Goal: Information Seeking & Learning: Learn about a topic

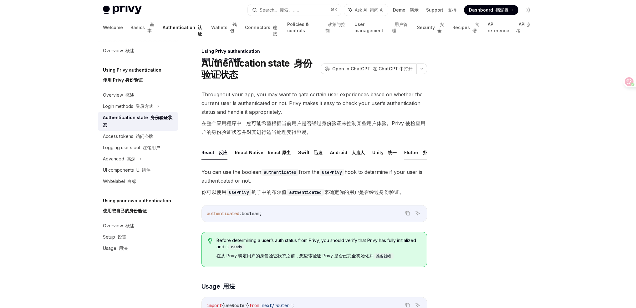
click at [407, 154] on button "Flutter 扑动" at bounding box center [418, 152] width 28 height 15
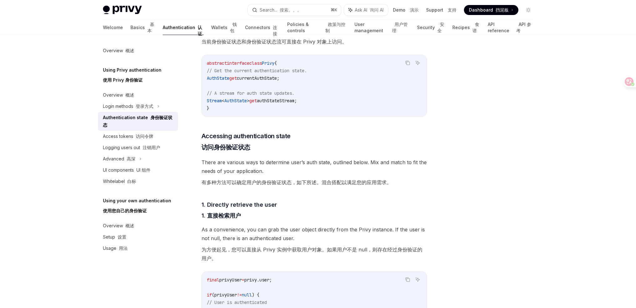
scroll to position [332, 0]
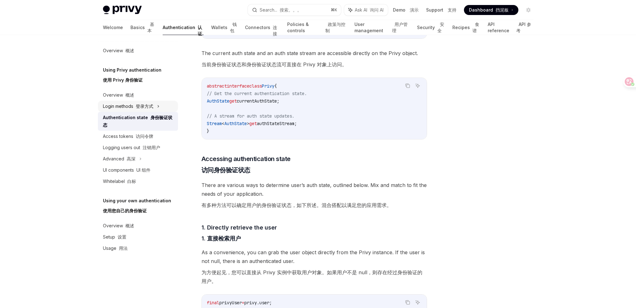
click at [146, 110] on div "Login methods 登录方式" at bounding box center [128, 107] width 50 height 8
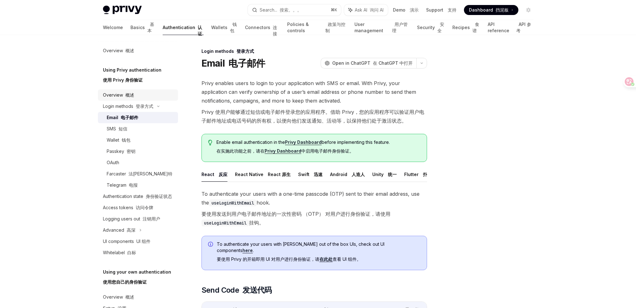
click at [132, 95] on font "概述" at bounding box center [130, 94] width 9 height 5
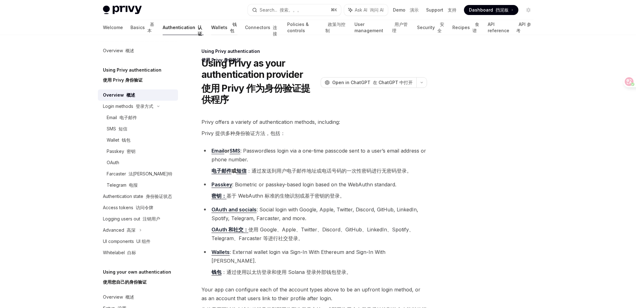
click at [211, 25] on link "Wallets 钱包" at bounding box center [224, 27] width 27 height 15
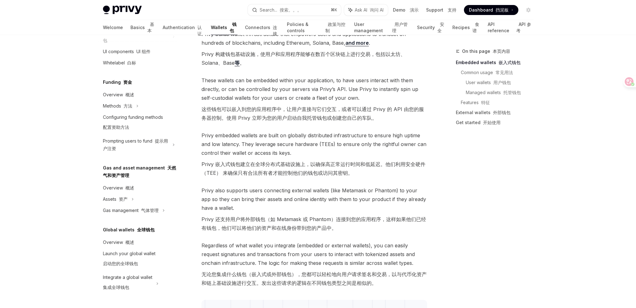
scroll to position [113, 0]
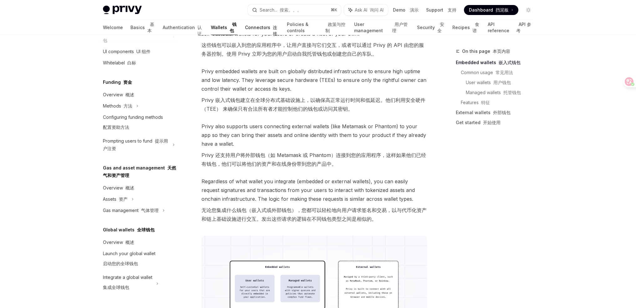
click at [273, 26] on font "连接" at bounding box center [275, 31] width 4 height 12
type textarea "*"
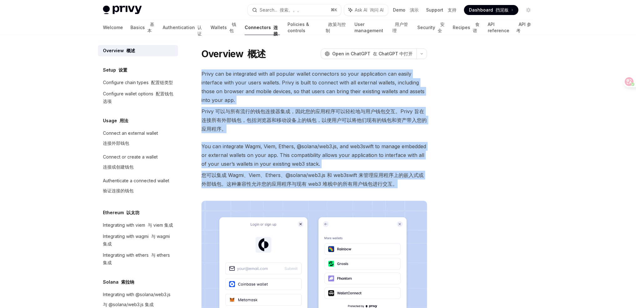
drag, startPoint x: 231, startPoint y: 84, endPoint x: 414, endPoint y: 188, distance: 210.4
click at [413, 188] on div "Overview 概述 OpenAI Open in ChatGPT 在 ChatGPT 中打开 OpenAI Open in ChatGPT Privy c…" at bounding box center [256, 252] width 346 height 408
click at [414, 188] on font "您可以集成 Wagmi、Viem、Ethers、@solana/web3.js 和 web3swift 来管理应用程序上的嵌入式或外部钱包。这种兼容性允许您的…" at bounding box center [315, 180] width 226 height 18
drag, startPoint x: 415, startPoint y: 187, endPoint x: 201, endPoint y: 73, distance: 242.8
click at [201, 73] on div "Overview 概述 OpenAI Open in ChatGPT 在 ChatGPT 中打开 OpenAI Open in ChatGPT Privy c…" at bounding box center [256, 252] width 346 height 408
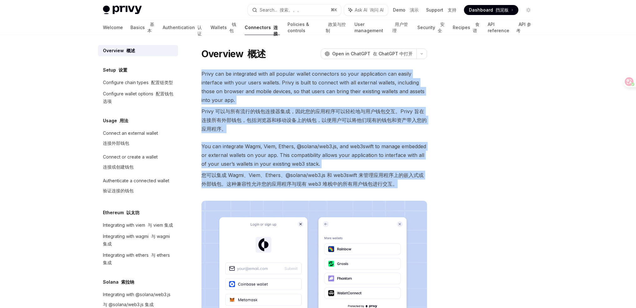
click at [201, 72] on div "Overview 概述 OpenAI Open in ChatGPT 在 ChatGPT 中打开 OpenAI Open in ChatGPT Privy c…" at bounding box center [256, 252] width 346 height 408
drag, startPoint x: 201, startPoint y: 66, endPoint x: 415, endPoint y: 180, distance: 242.7
click at [415, 180] on div "Overview 概述 OpenAI Open in ChatGPT 在 ChatGPT 中打开 OpenAI Open in ChatGPT Privy c…" at bounding box center [256, 252] width 346 height 408
drag, startPoint x: 415, startPoint y: 180, endPoint x: 426, endPoint y: 106, distance: 74.8
click at [415, 180] on font "您可以集成 Wagmi、Viem、Ethers、@solana/web3.js 和 web3swift 来管理应用程序上的嵌入式或外部钱包。这种兼容性允许您的…" at bounding box center [315, 180] width 226 height 18
